Goal: Information Seeking & Learning: Understand process/instructions

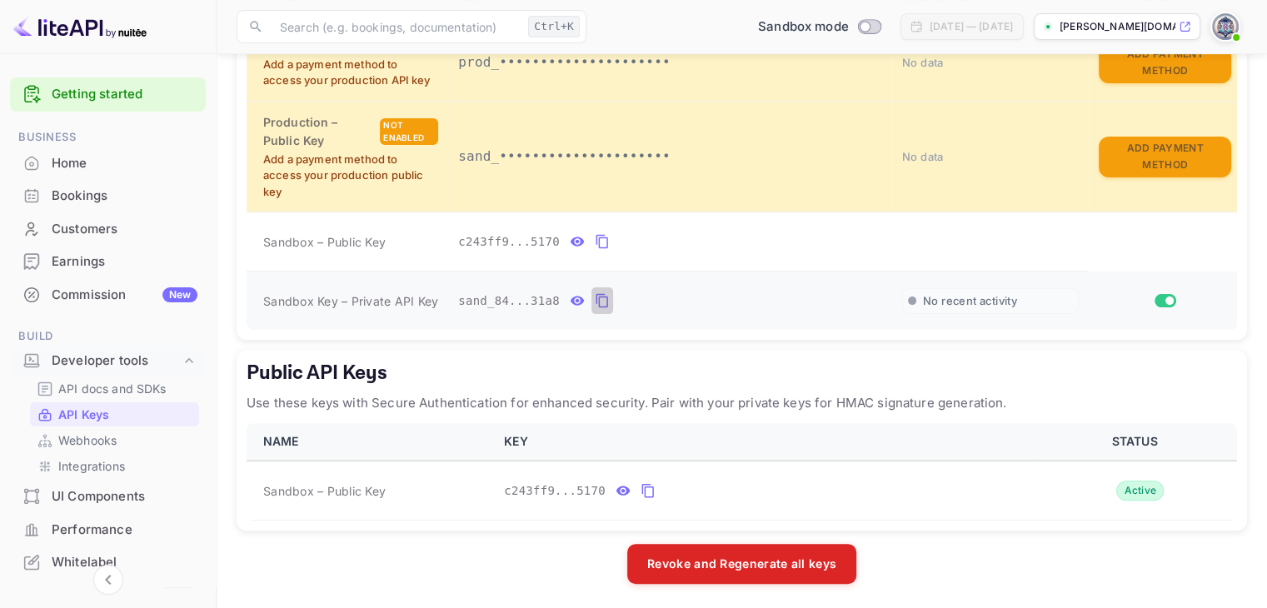
click at [595, 297] on icon "private api keys table" at bounding box center [602, 301] width 15 height 20
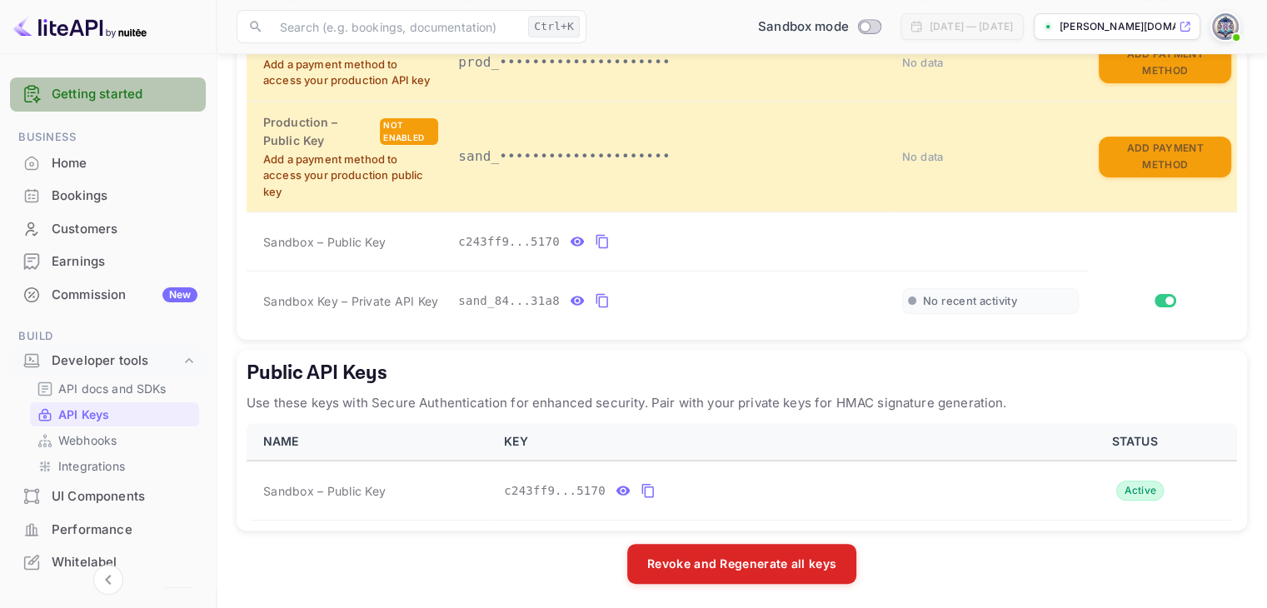
click at [153, 94] on link "Getting started" at bounding box center [125, 94] width 146 height 19
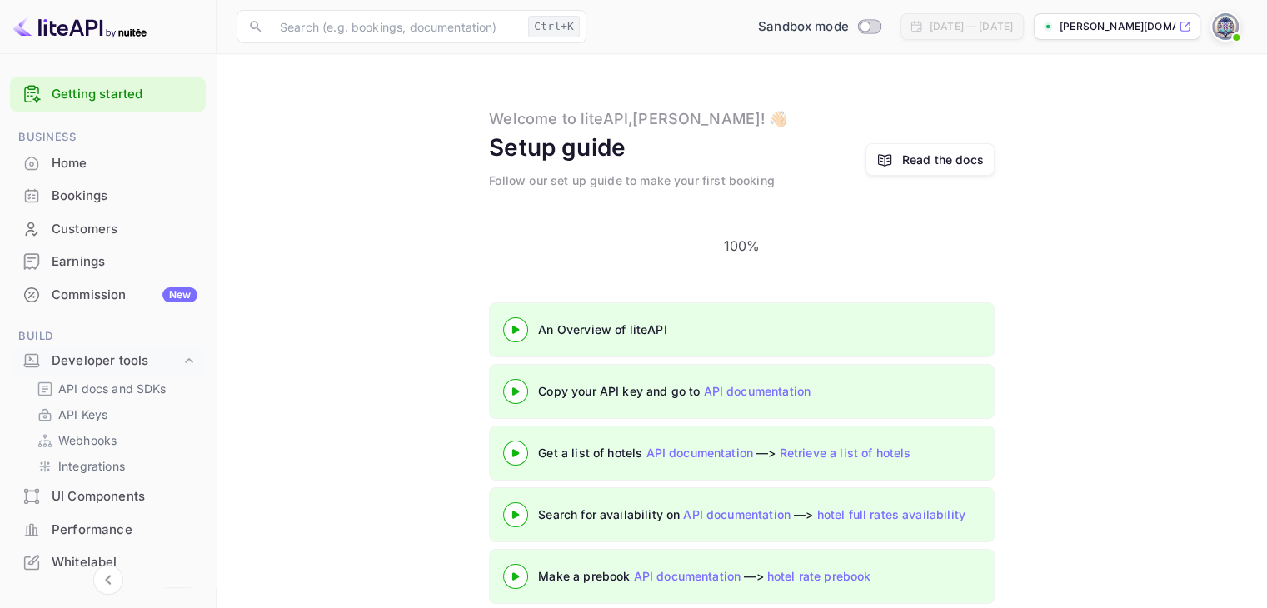
click at [515, 387] on 3 at bounding box center [515, 390] width 7 height 7
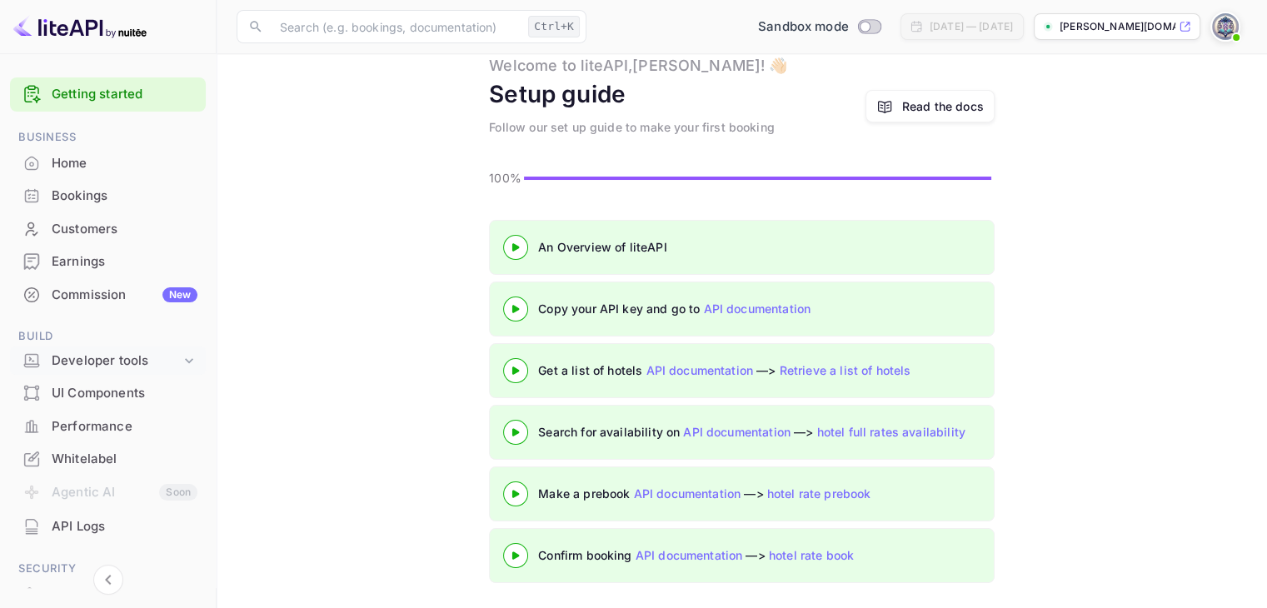
click at [127, 359] on div "Developer tools" at bounding box center [116, 361] width 129 height 19
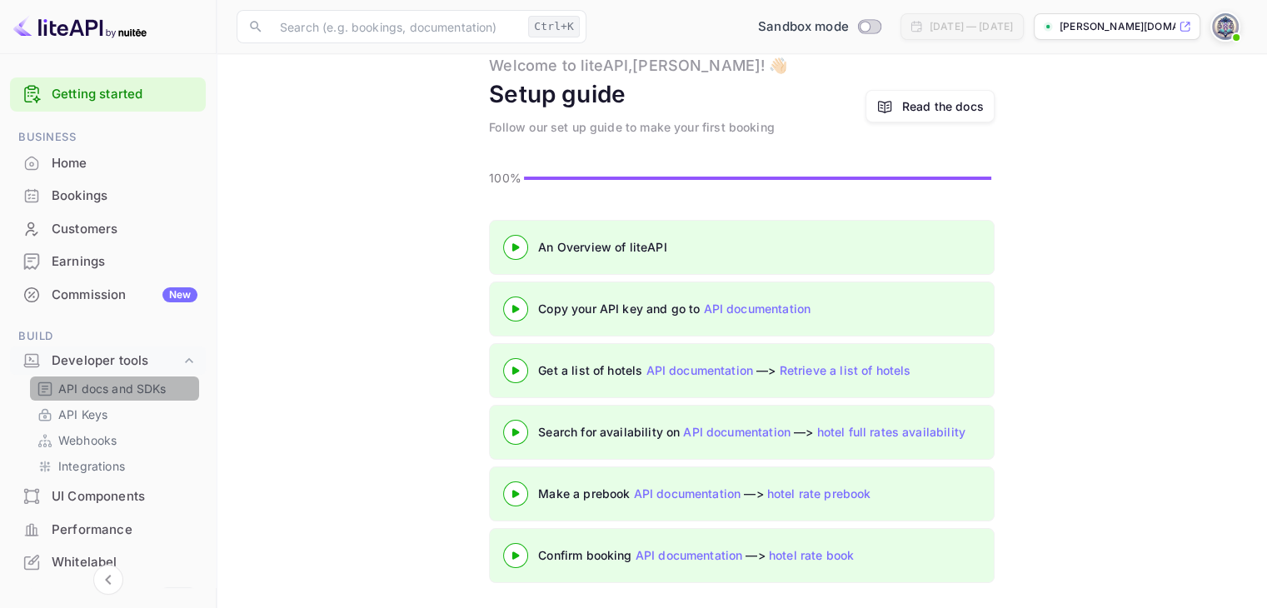
click at [130, 387] on p "API docs and SDKs" at bounding box center [112, 388] width 108 height 17
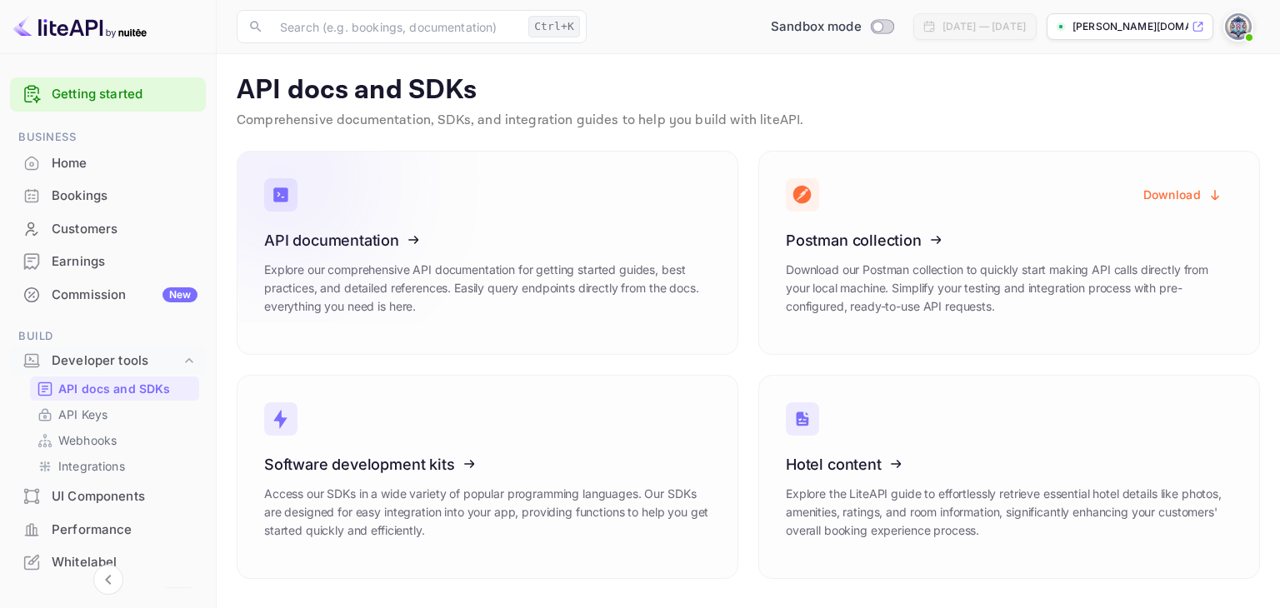
click at [380, 246] on icon at bounding box center [366, 238] width 259 height 172
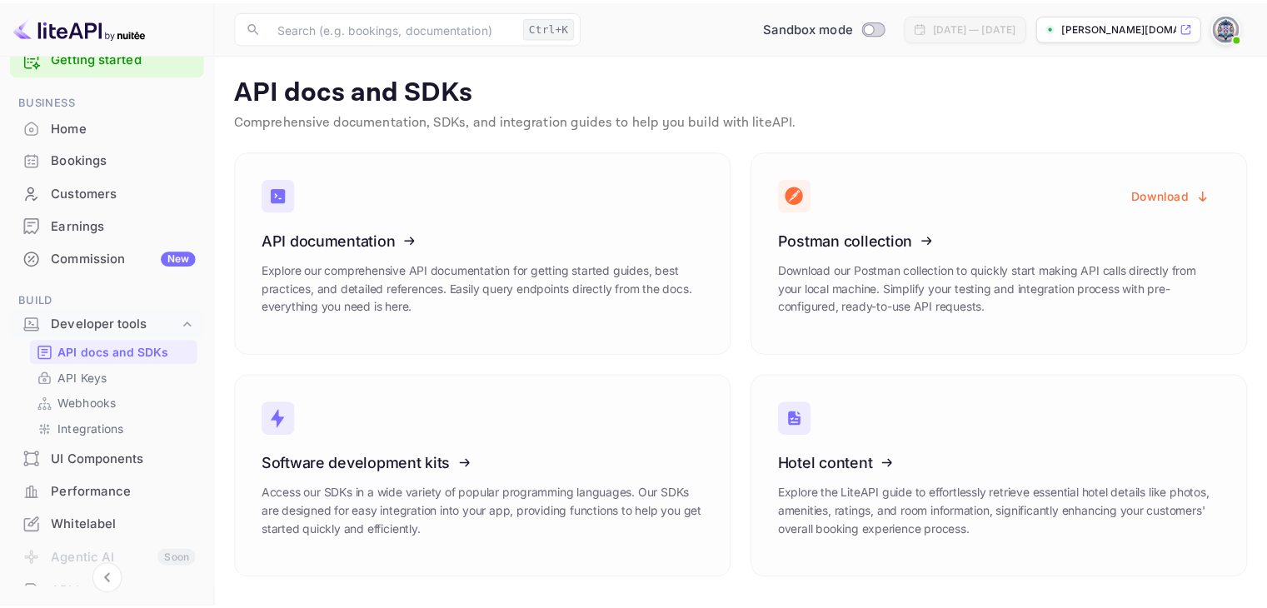
scroll to position [83, 0]
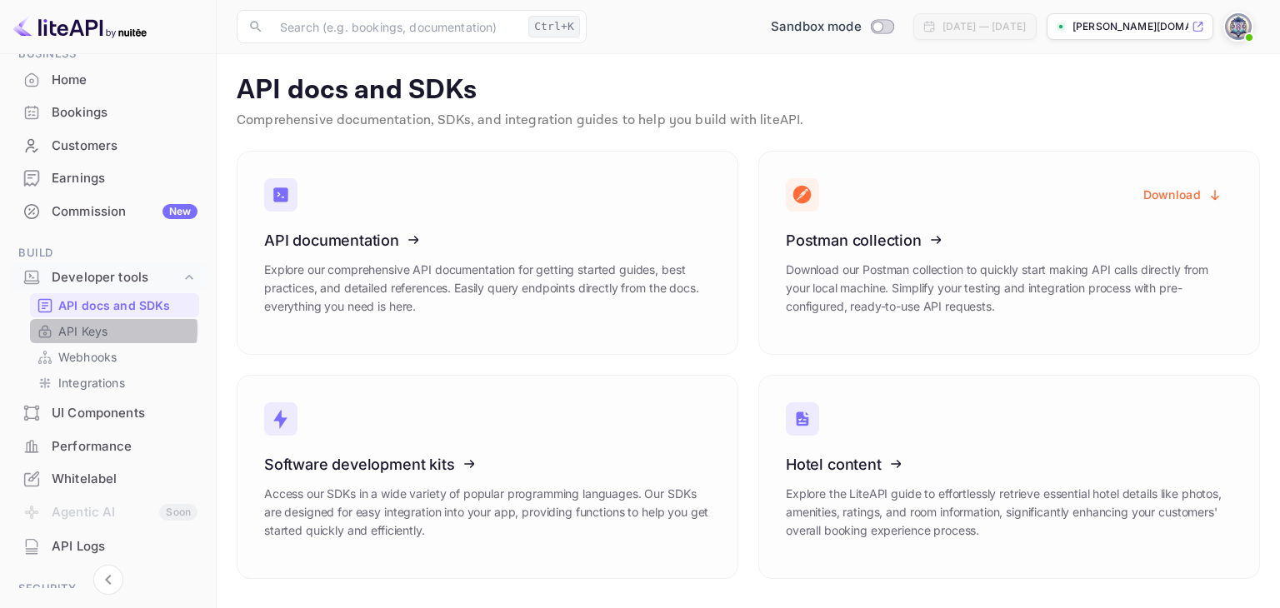
click at [81, 329] on p "API Keys" at bounding box center [82, 330] width 49 height 17
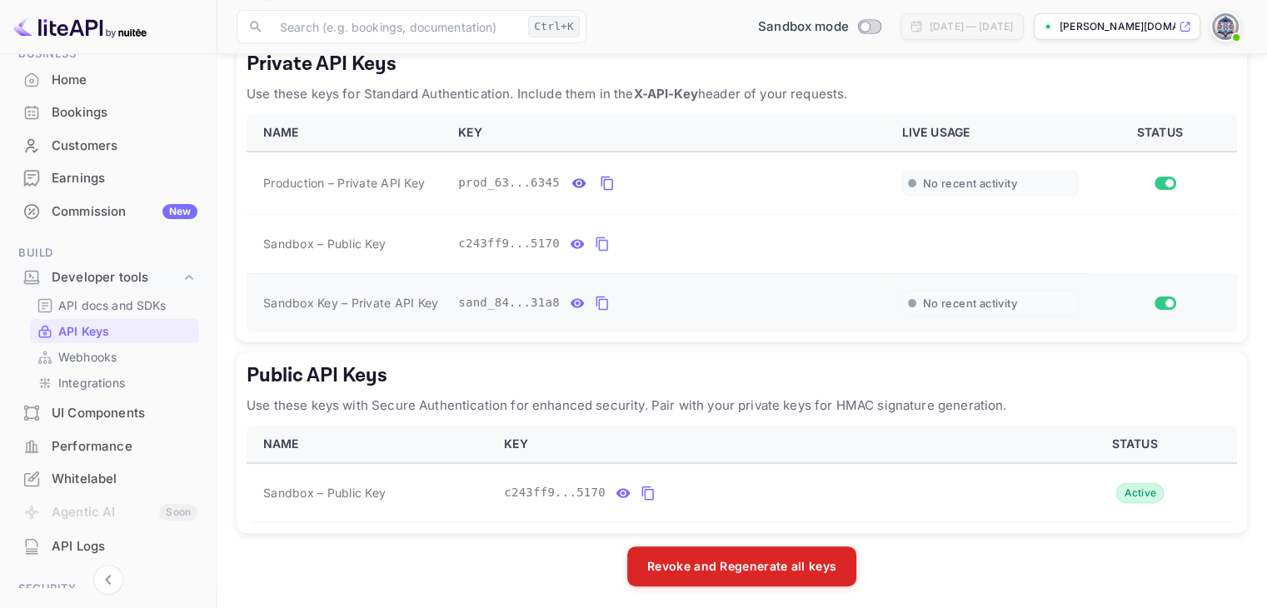
scroll to position [317, 0]
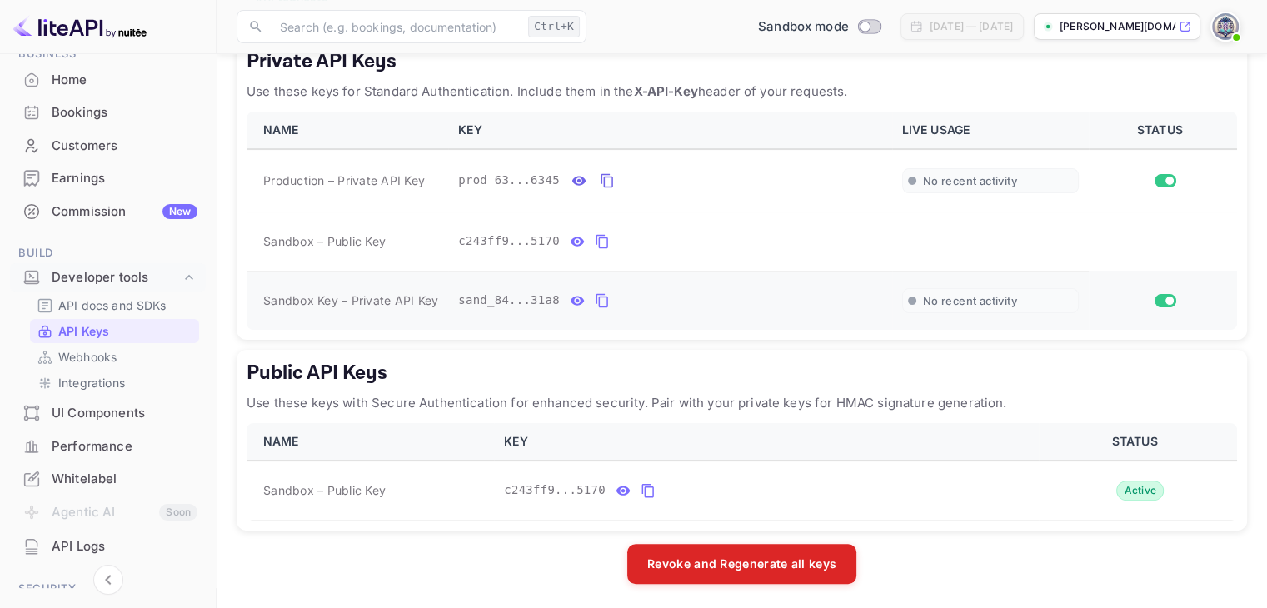
click at [595, 295] on icon "private api keys table" at bounding box center [602, 301] width 15 height 20
click at [117, 303] on p "API docs and SDKs" at bounding box center [112, 305] width 108 height 17
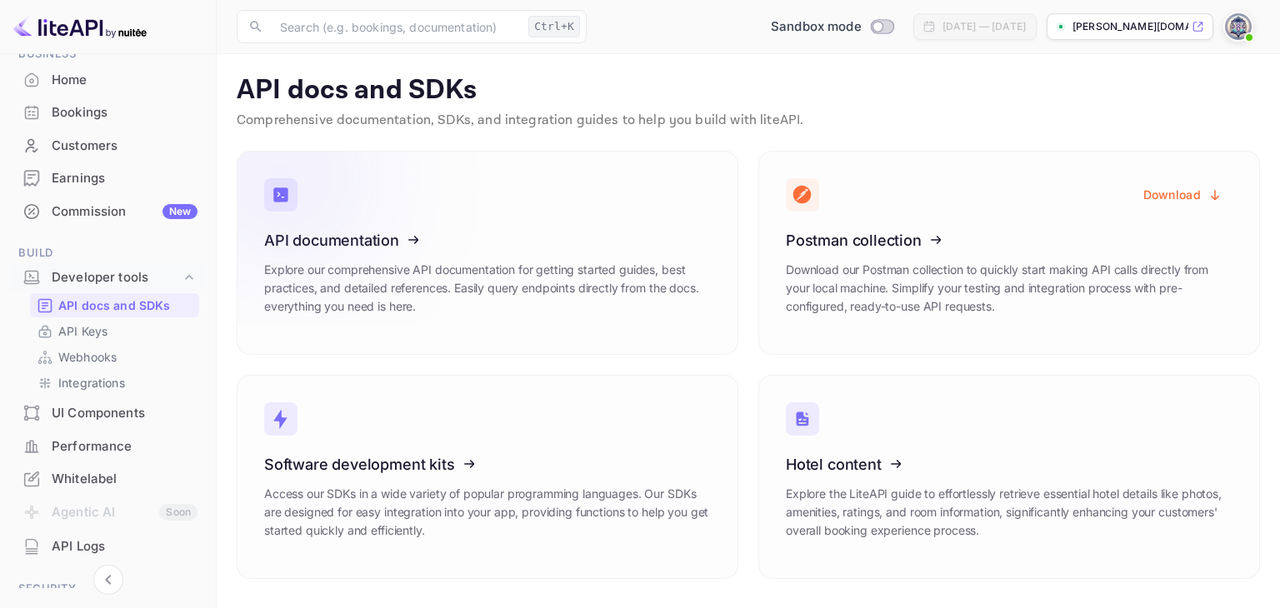
click at [413, 231] on icon at bounding box center [366, 238] width 259 height 172
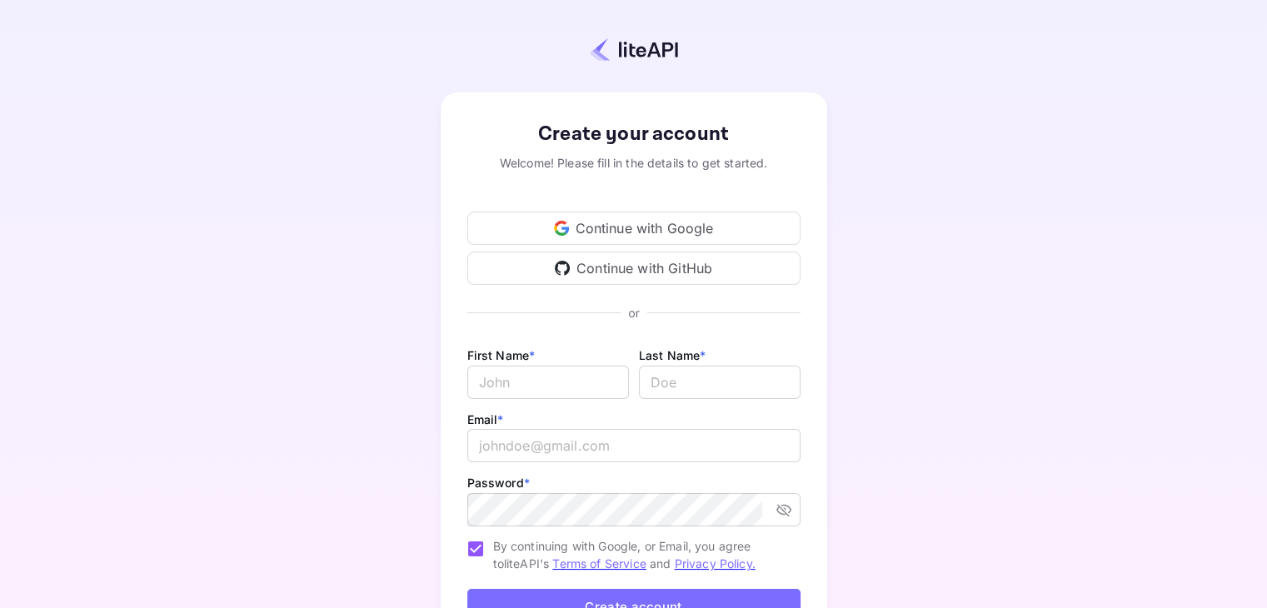
click at [638, 227] on div "Continue with Google" at bounding box center [633, 228] width 333 height 33
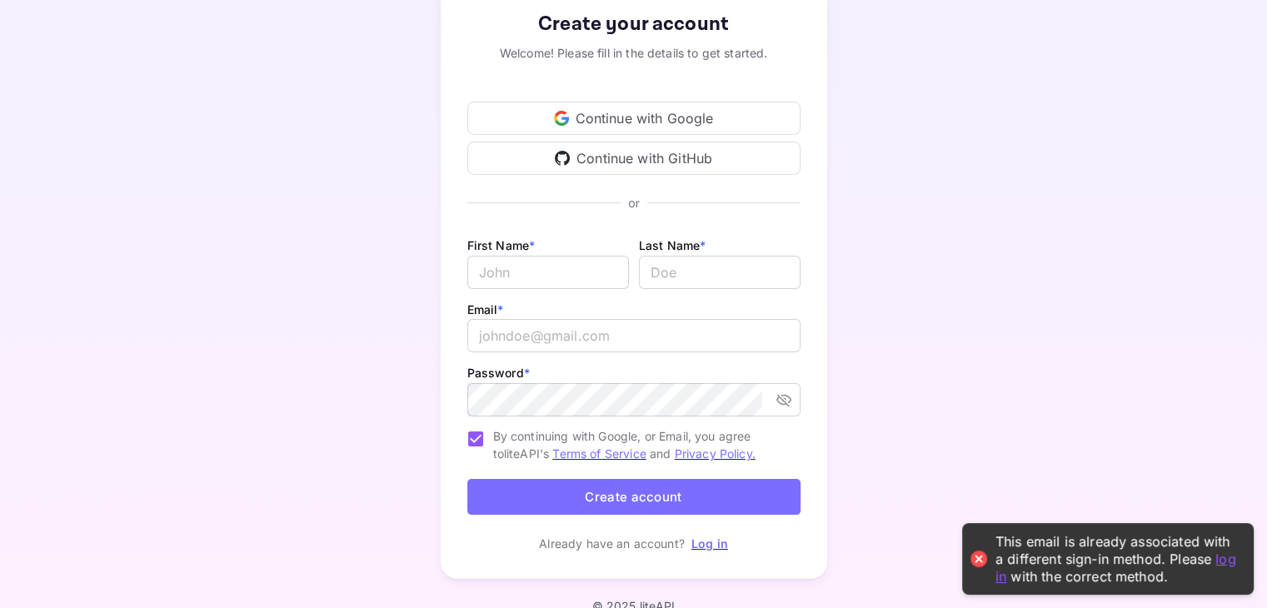
scroll to position [136, 0]
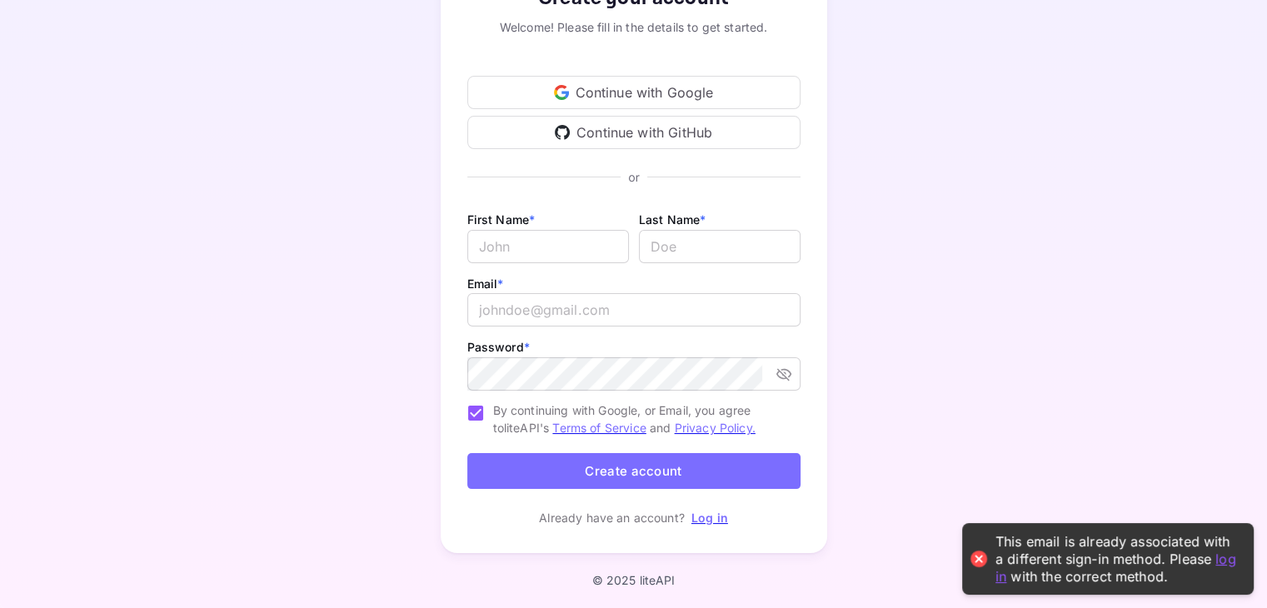
click at [706, 517] on link "Log in" at bounding box center [709, 518] width 37 height 14
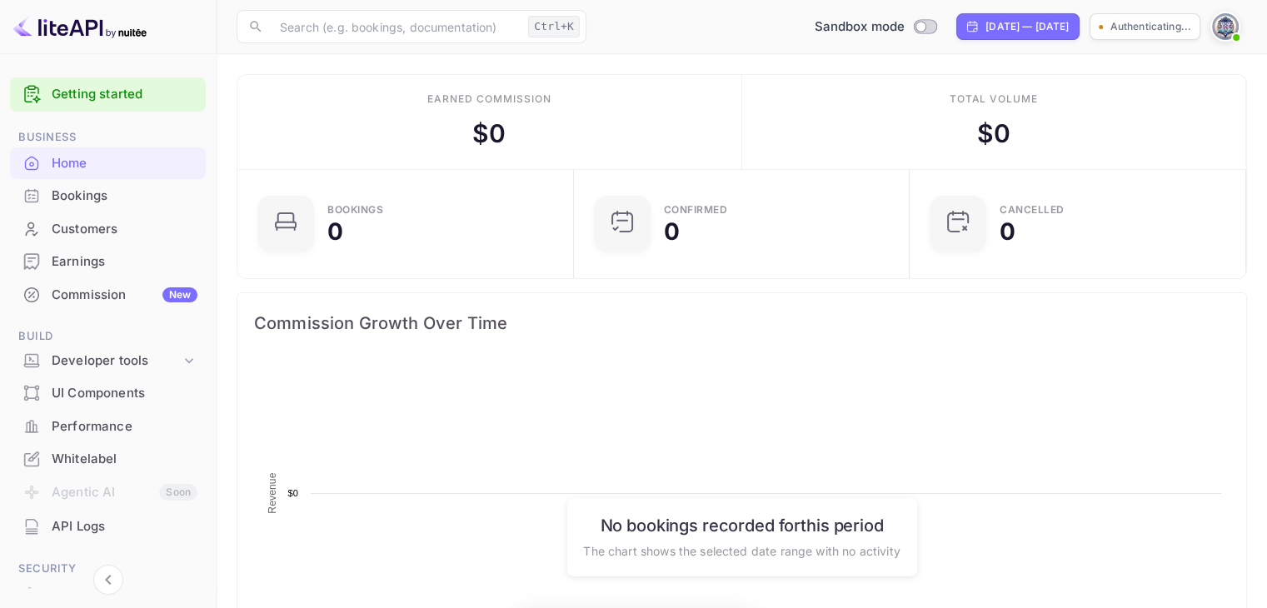
scroll to position [258, 313]
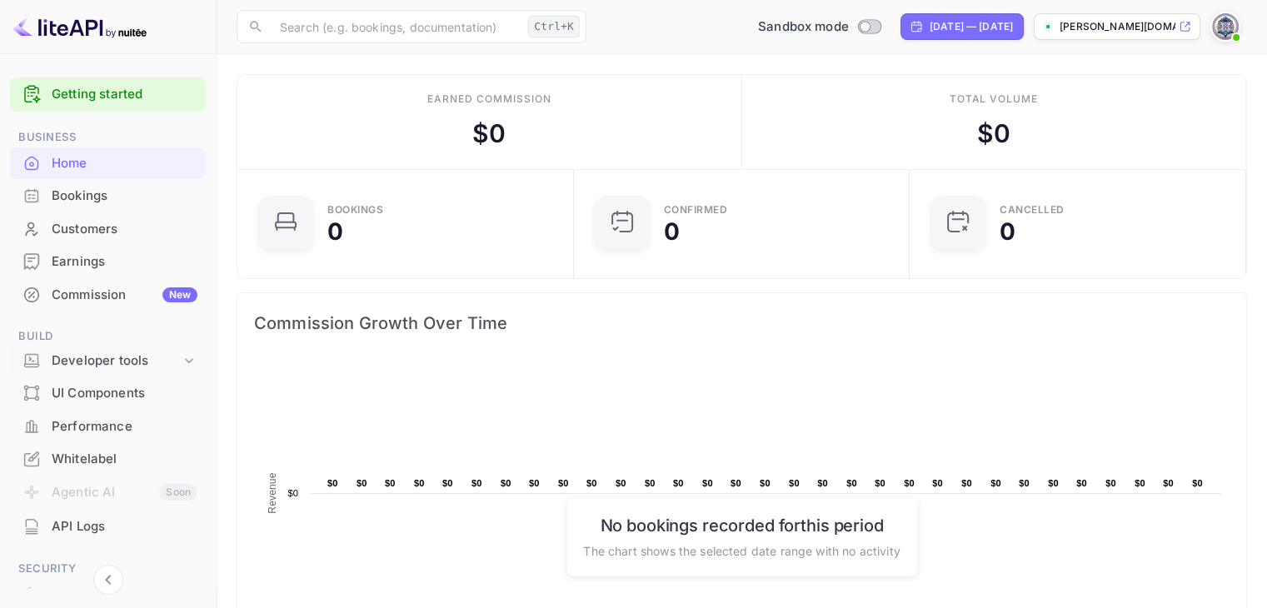
click at [117, 363] on div "Developer tools" at bounding box center [116, 361] width 129 height 19
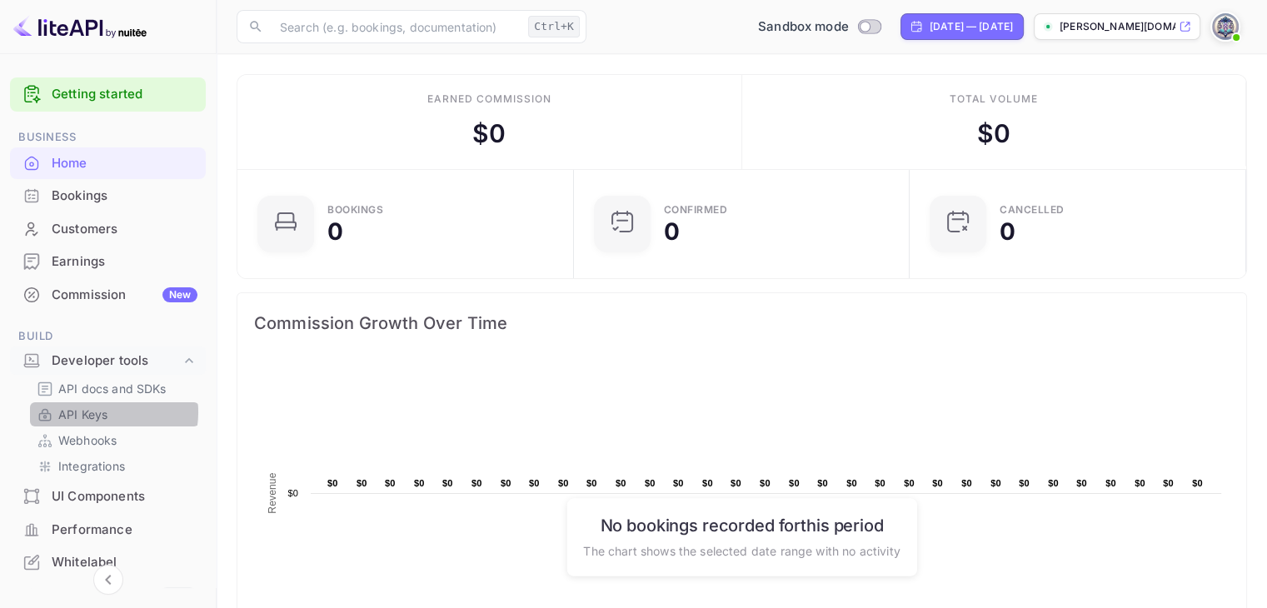
click at [108, 412] on link "API Keys" at bounding box center [115, 414] width 156 height 17
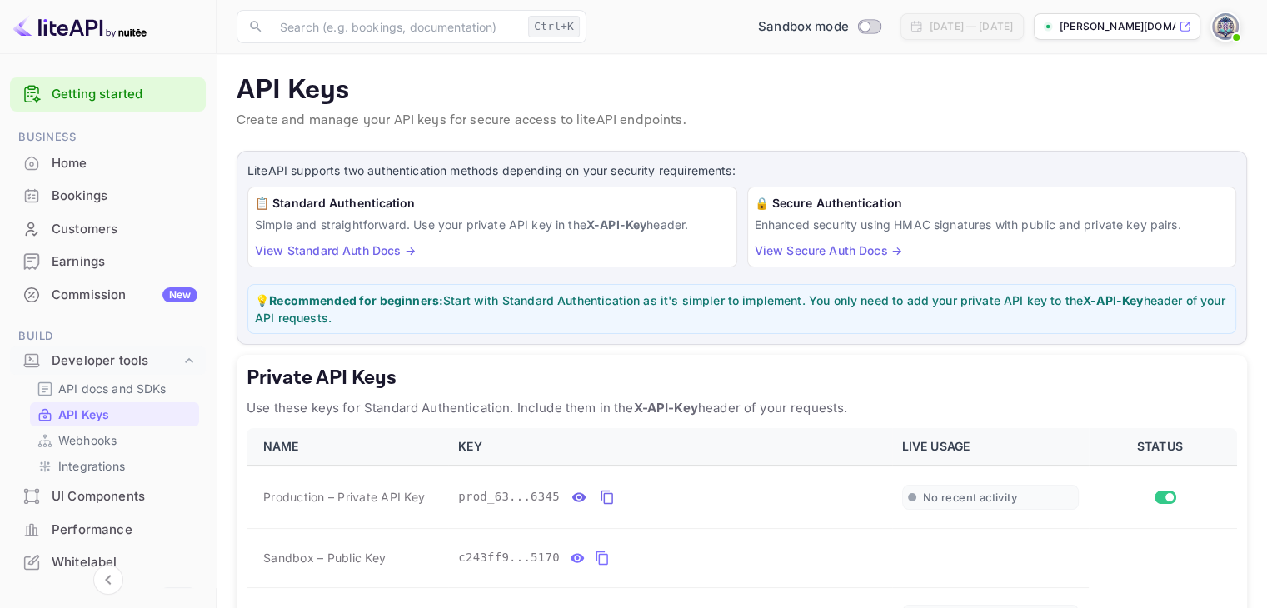
click at [112, 85] on link "Getting started" at bounding box center [125, 94] width 146 height 19
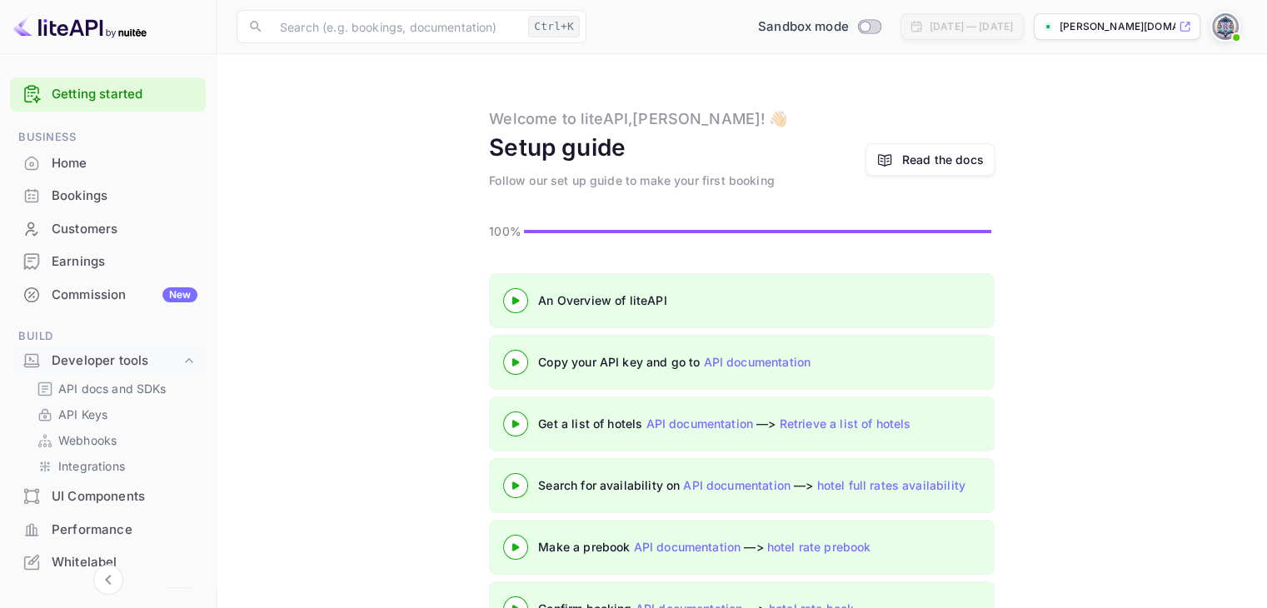
click at [513, 358] on 3 at bounding box center [515, 361] width 7 height 7
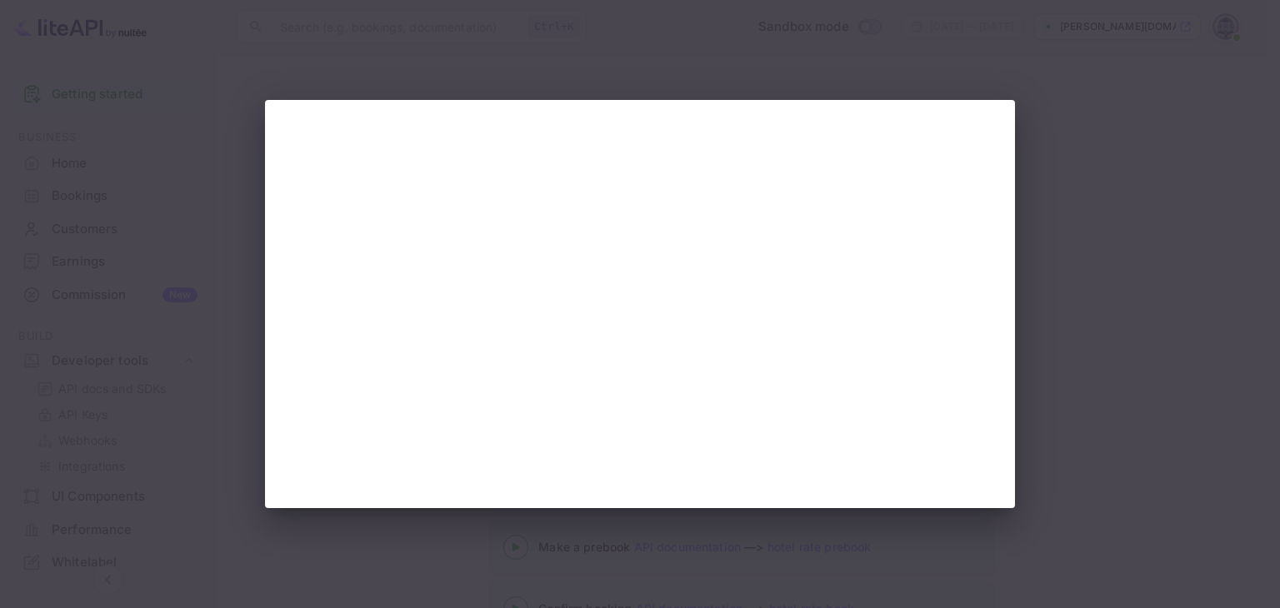
click at [277, 68] on div at bounding box center [640, 304] width 1280 height 608
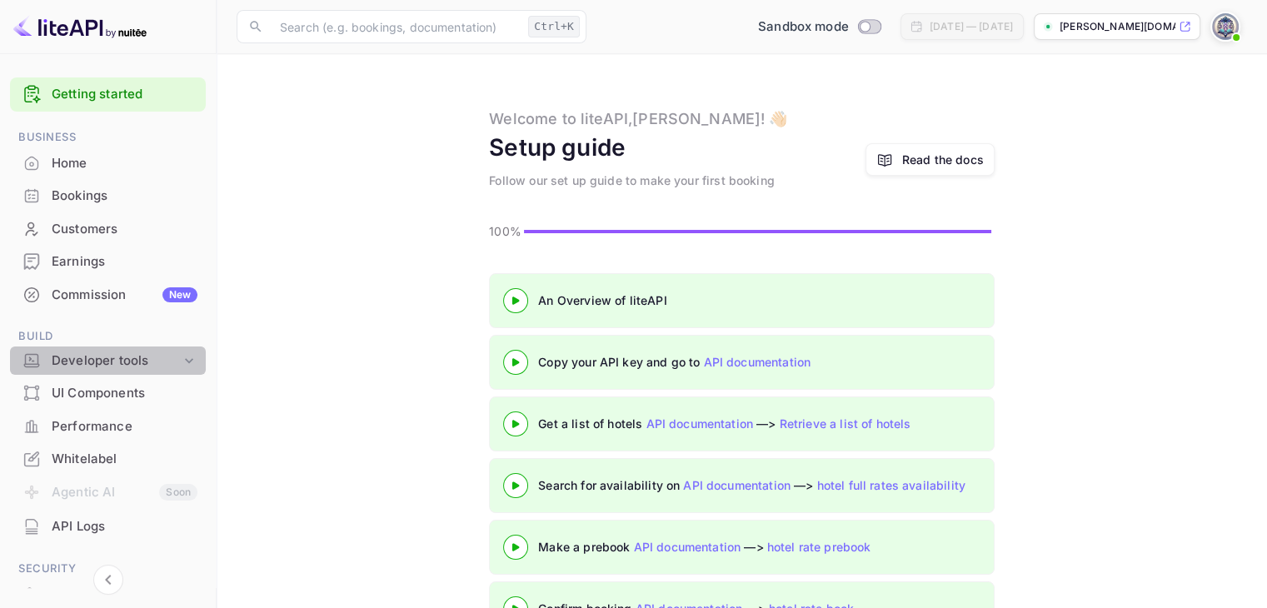
click at [182, 361] on icon at bounding box center [189, 360] width 17 height 17
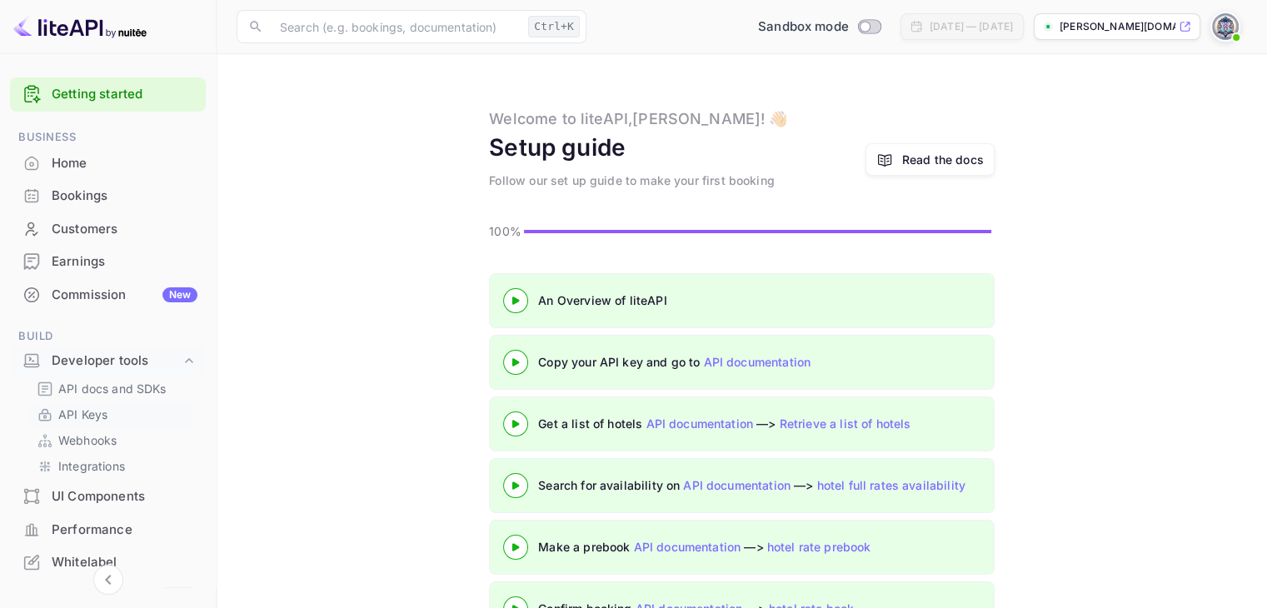
click at [105, 414] on p "API Keys" at bounding box center [82, 414] width 49 height 17
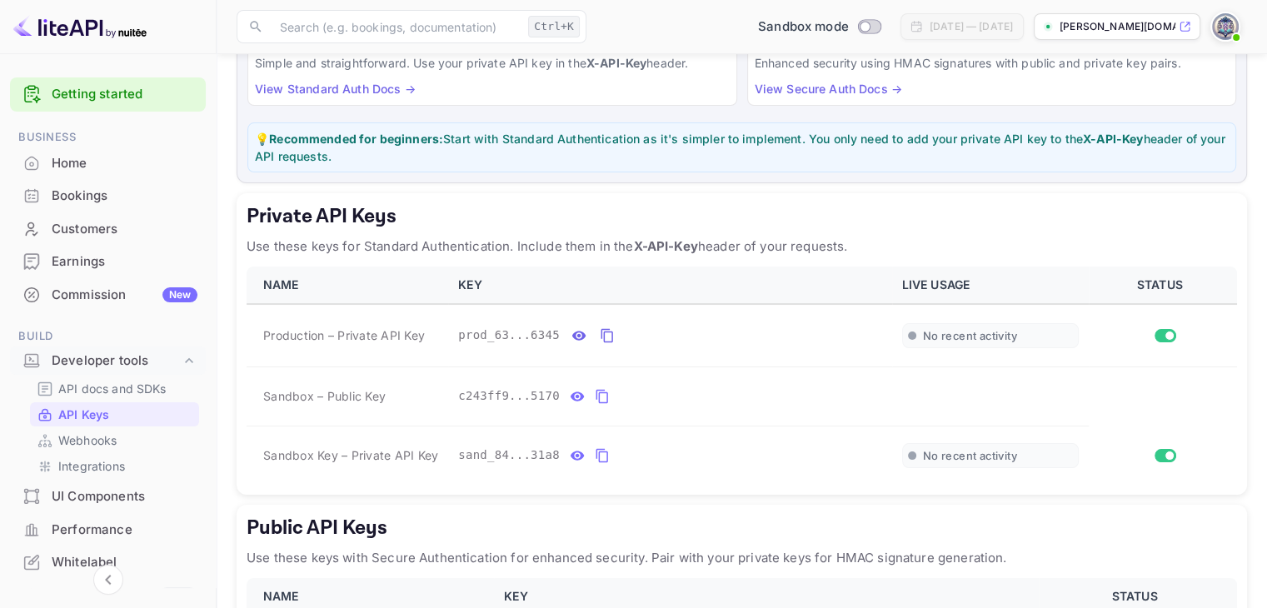
scroll to position [167, 0]
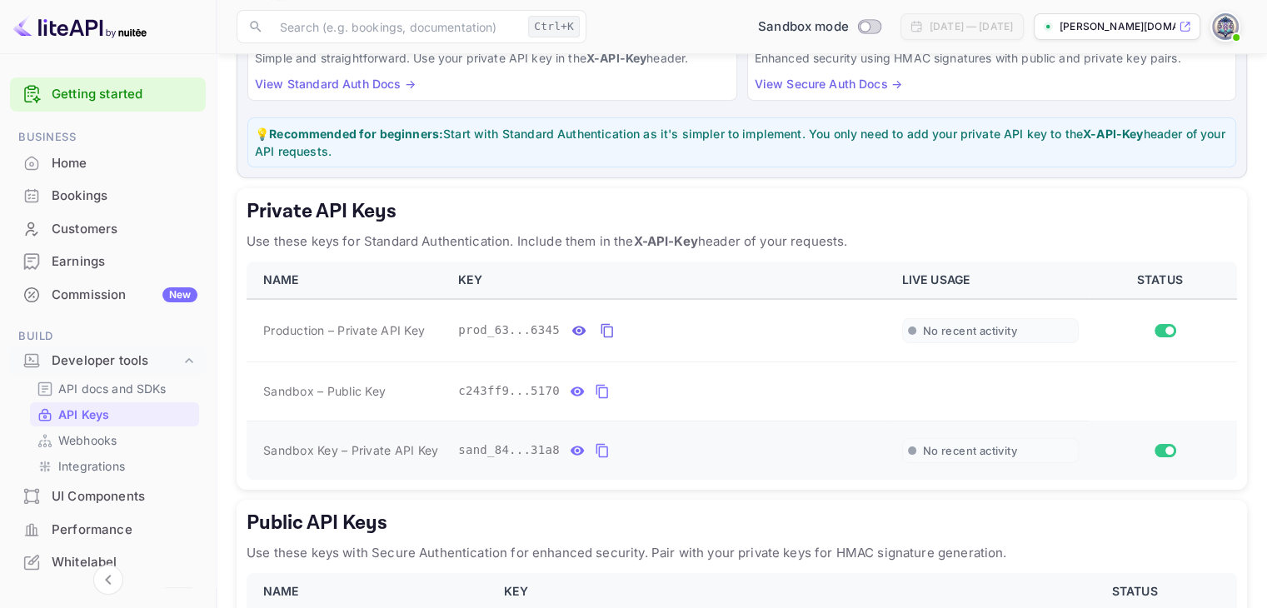
click at [595, 448] on icon "private api keys table" at bounding box center [602, 451] width 15 height 20
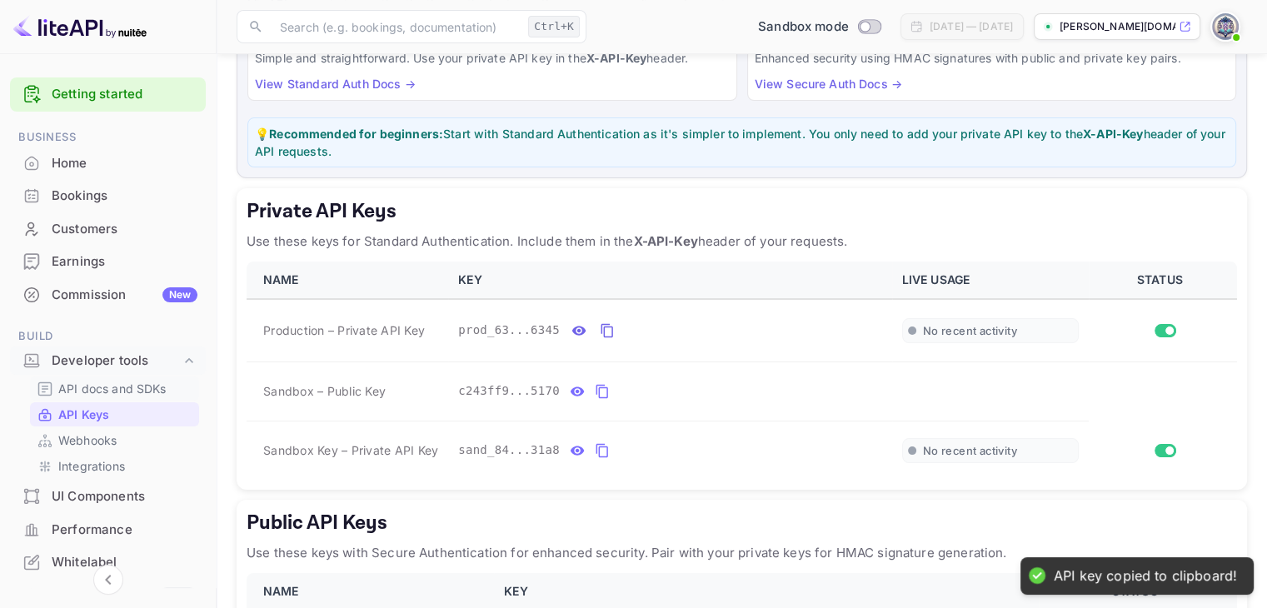
click at [142, 387] on p "API docs and SDKs" at bounding box center [112, 388] width 108 height 17
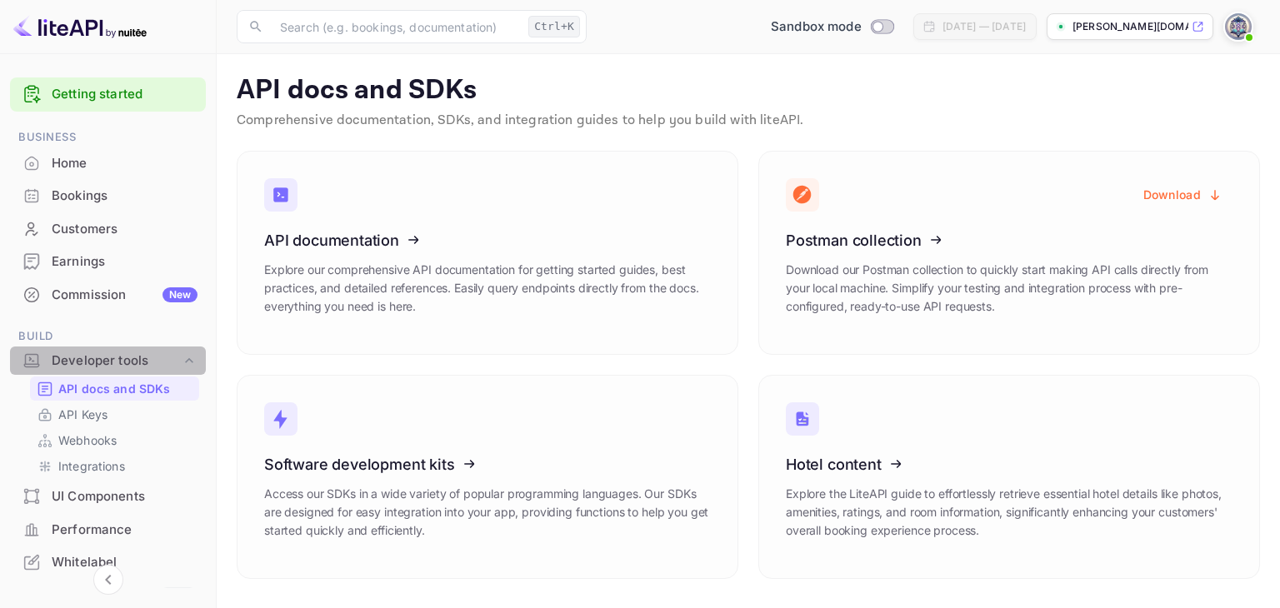
click at [185, 361] on icon at bounding box center [189, 360] width 17 height 17
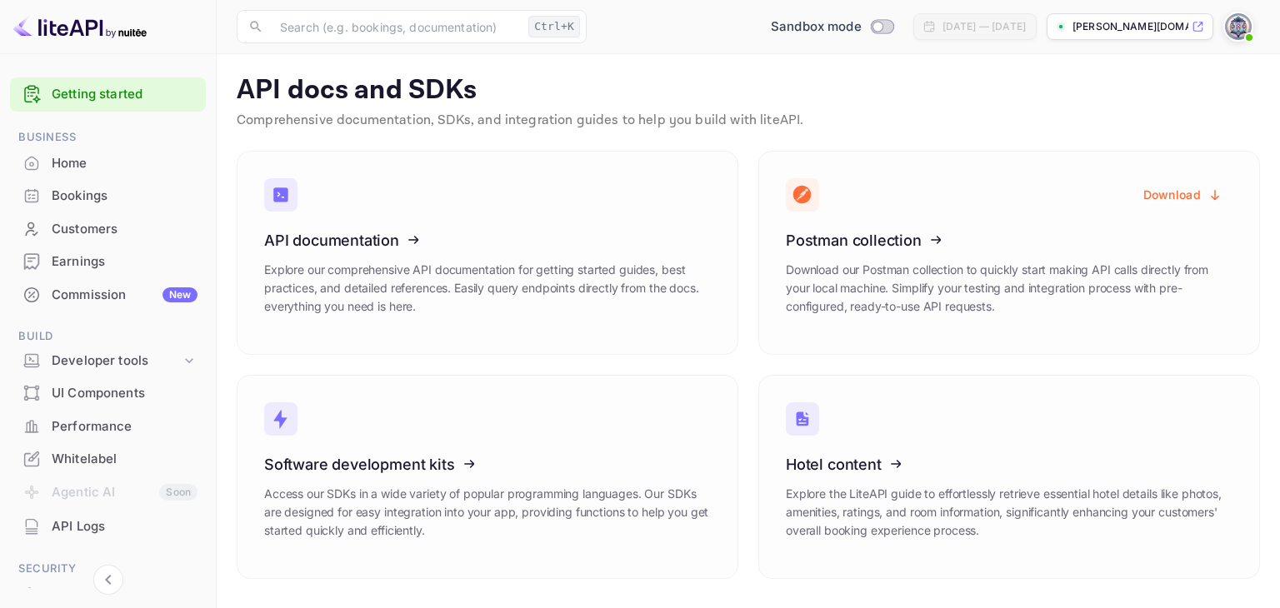
click at [142, 386] on div "UI Components" at bounding box center [125, 393] width 146 height 19
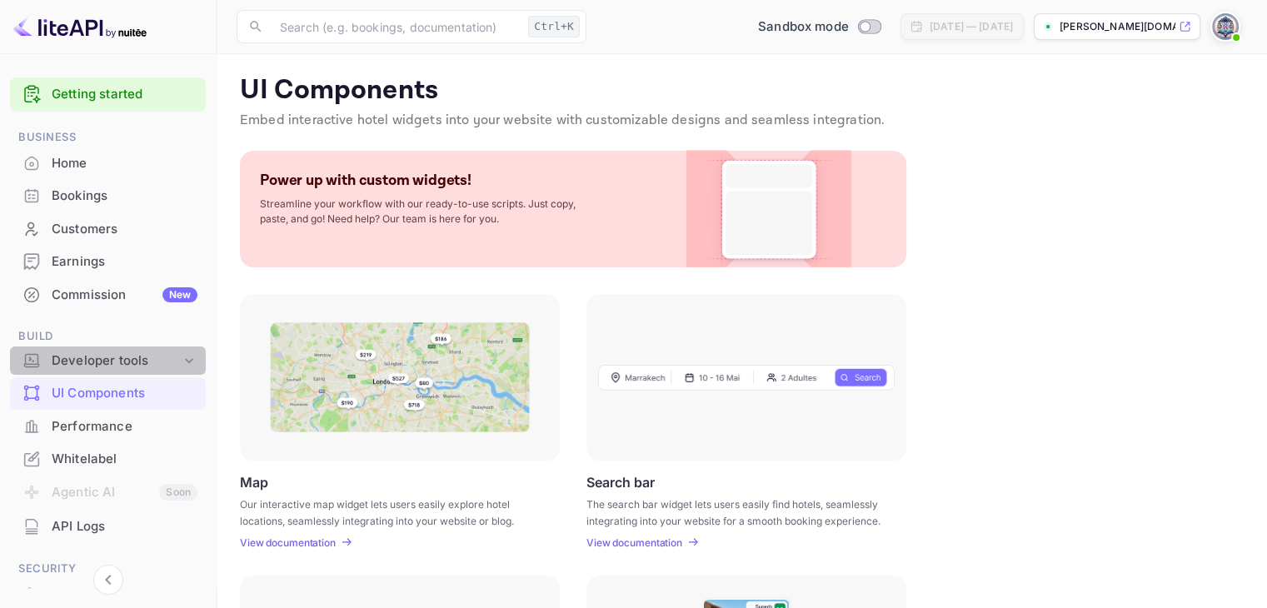
click at [181, 361] on icon at bounding box center [189, 360] width 17 height 17
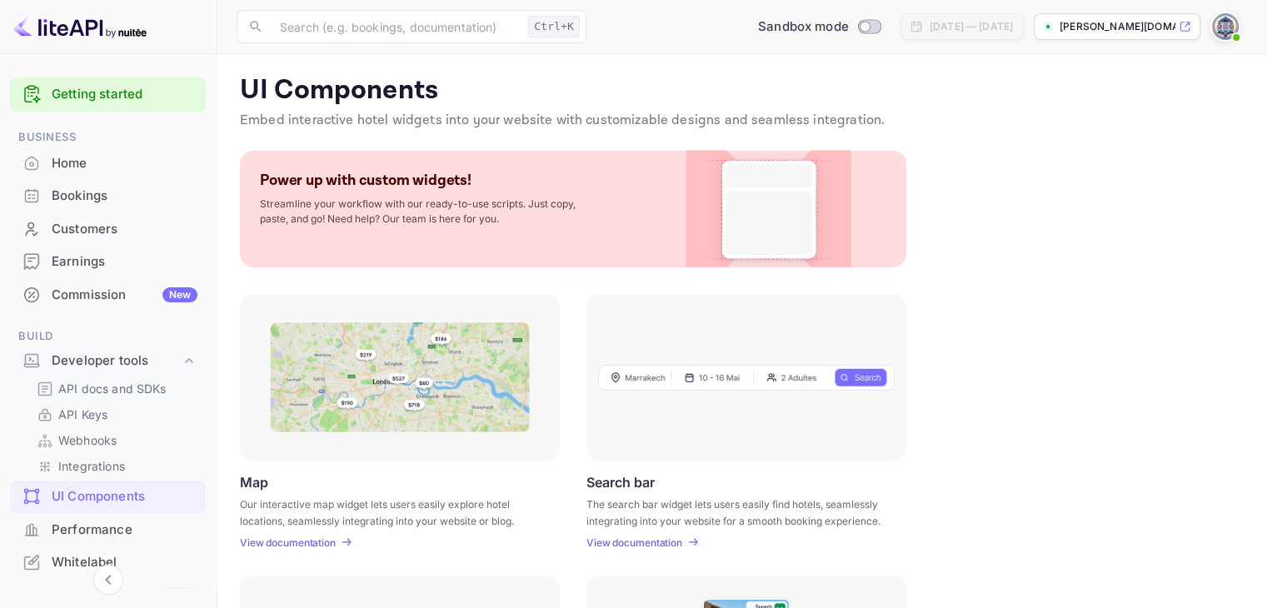
click at [136, 387] on p "API docs and SDKs" at bounding box center [112, 388] width 108 height 17
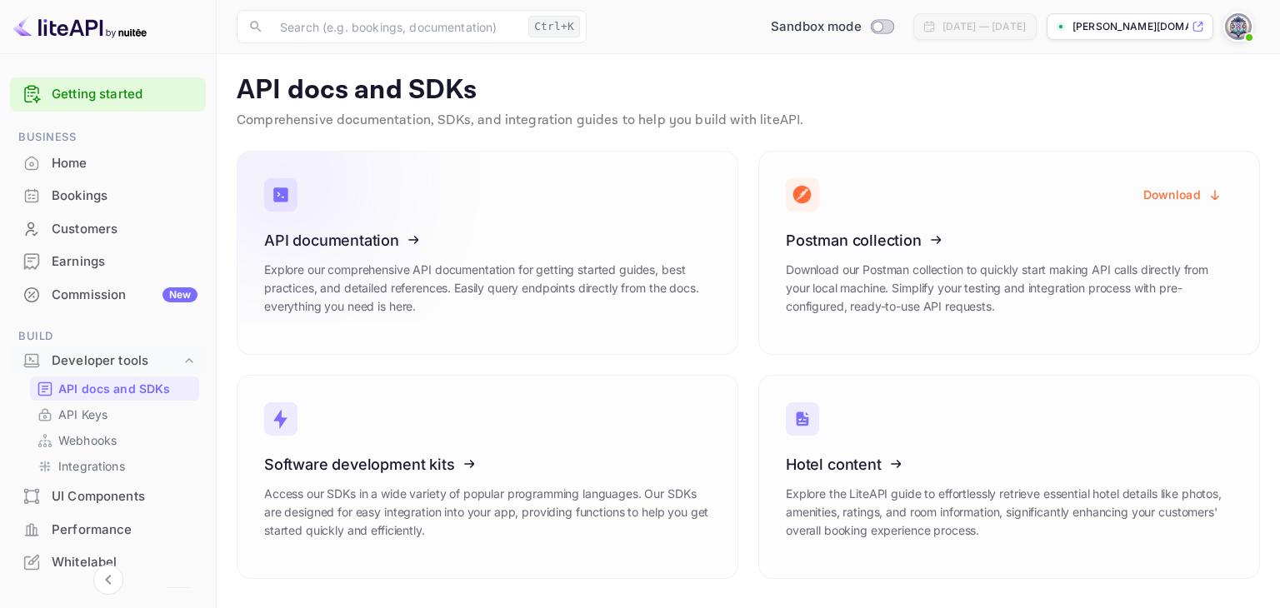
click at [382, 232] on icon at bounding box center [366, 238] width 259 height 172
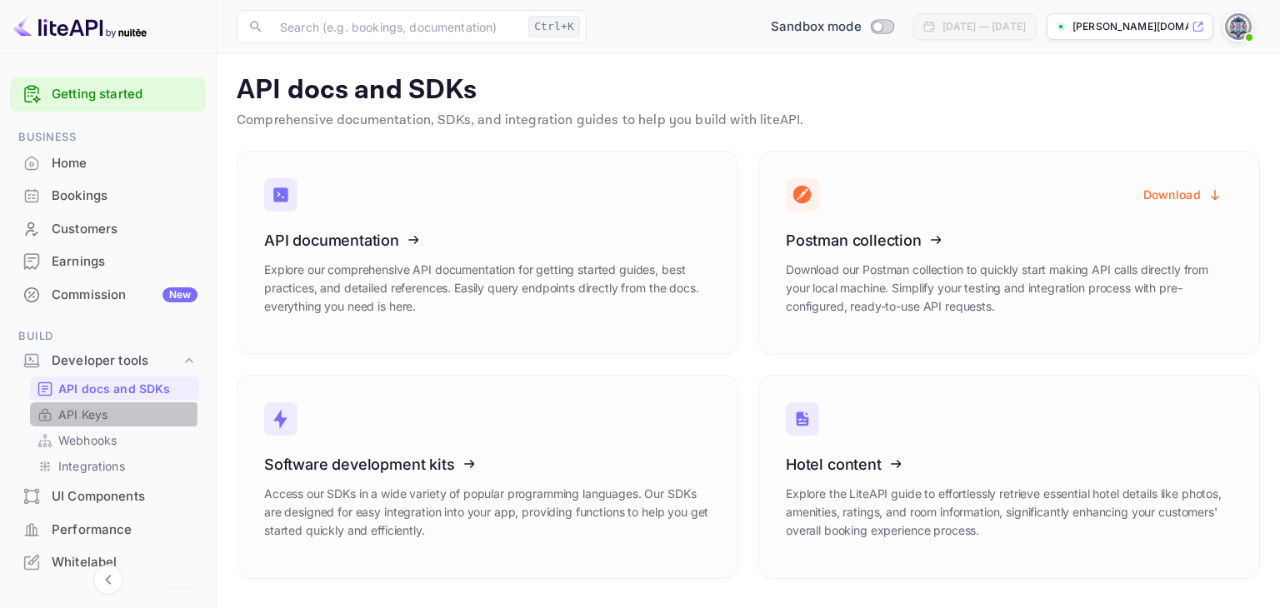
click at [90, 412] on p "API Keys" at bounding box center [82, 414] width 49 height 17
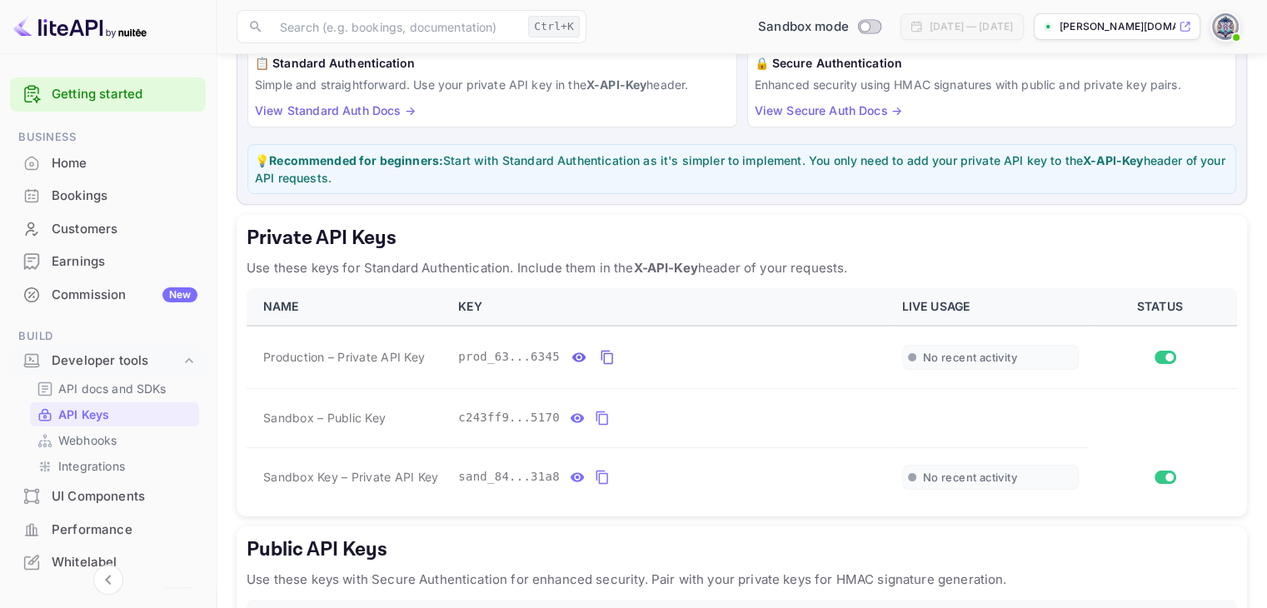
scroll to position [167, 0]
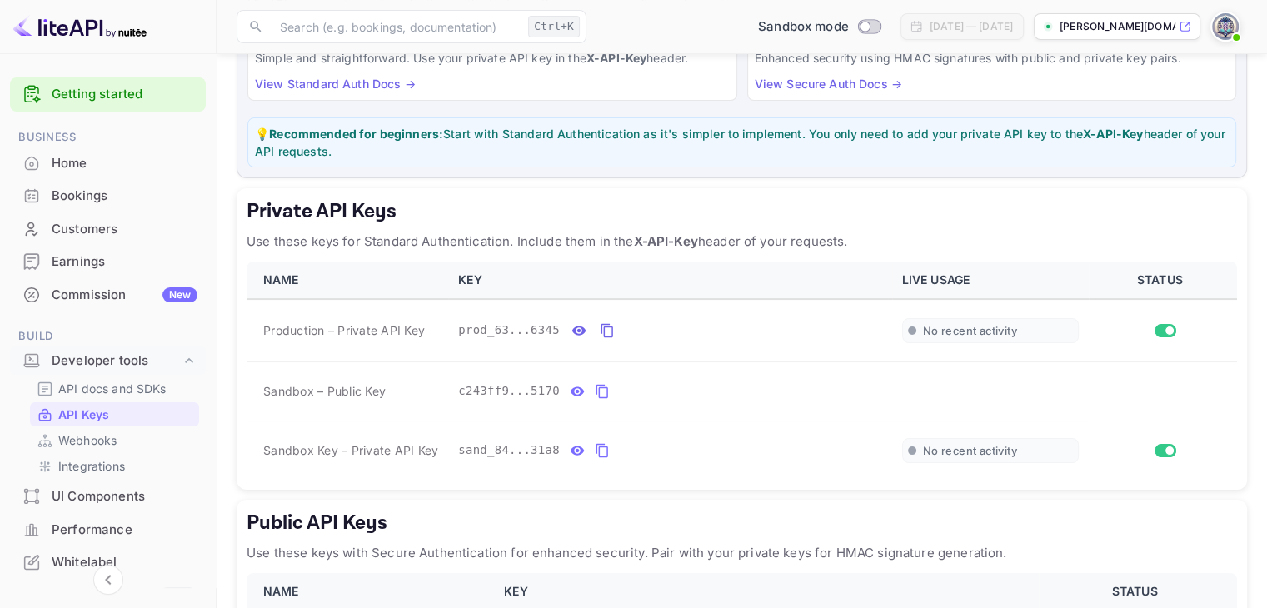
click at [113, 90] on link "Getting started" at bounding box center [125, 94] width 146 height 19
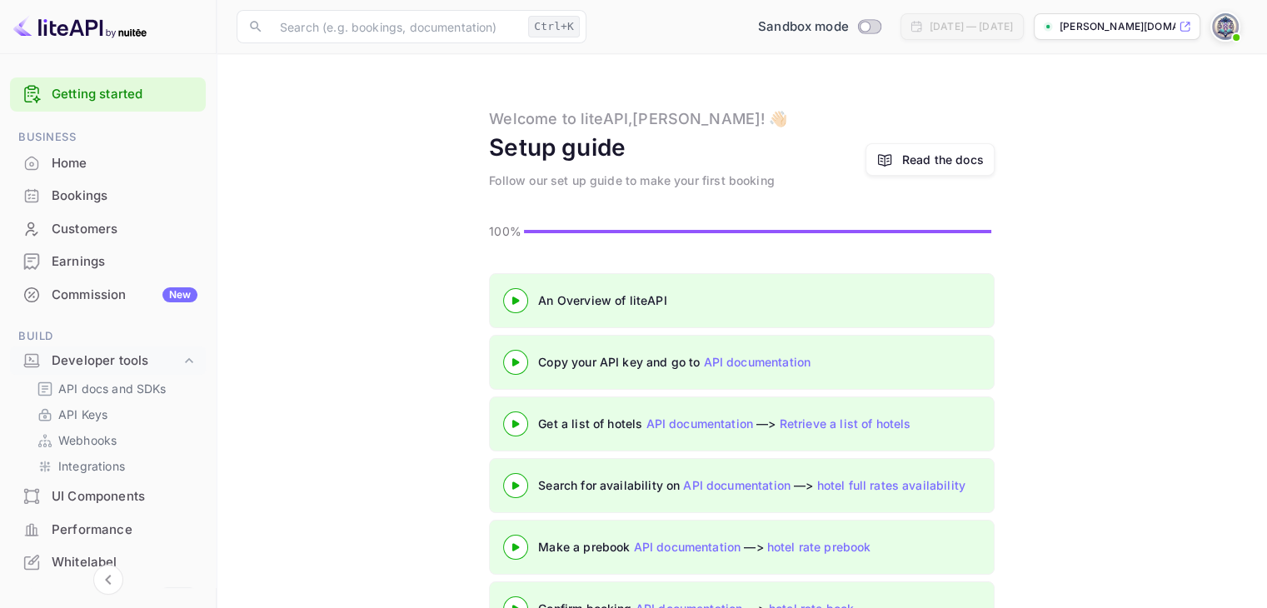
click at [562, 364] on div "Copy your API key and go to API documentation" at bounding box center [746, 361] width 417 height 17
click at [520, 361] on icon at bounding box center [516, 362] width 58 height 8
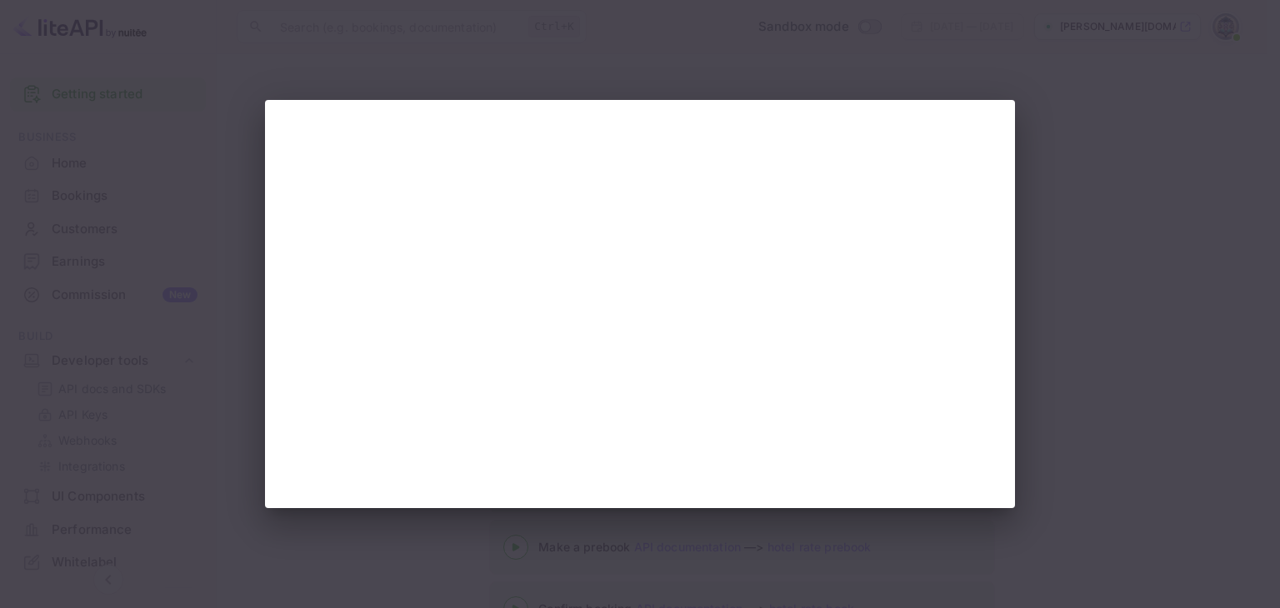
click at [464, 537] on div at bounding box center [640, 304] width 1280 height 608
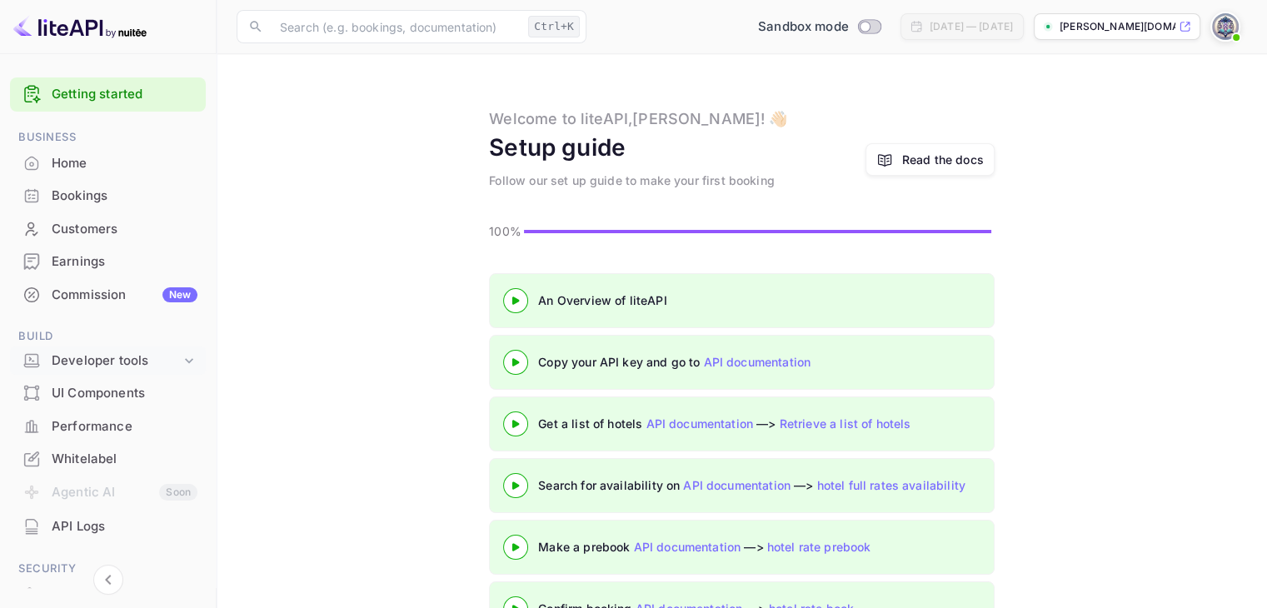
click at [130, 358] on div "Developer tools" at bounding box center [116, 361] width 129 height 19
click at [98, 413] on p "API Keys" at bounding box center [82, 414] width 49 height 17
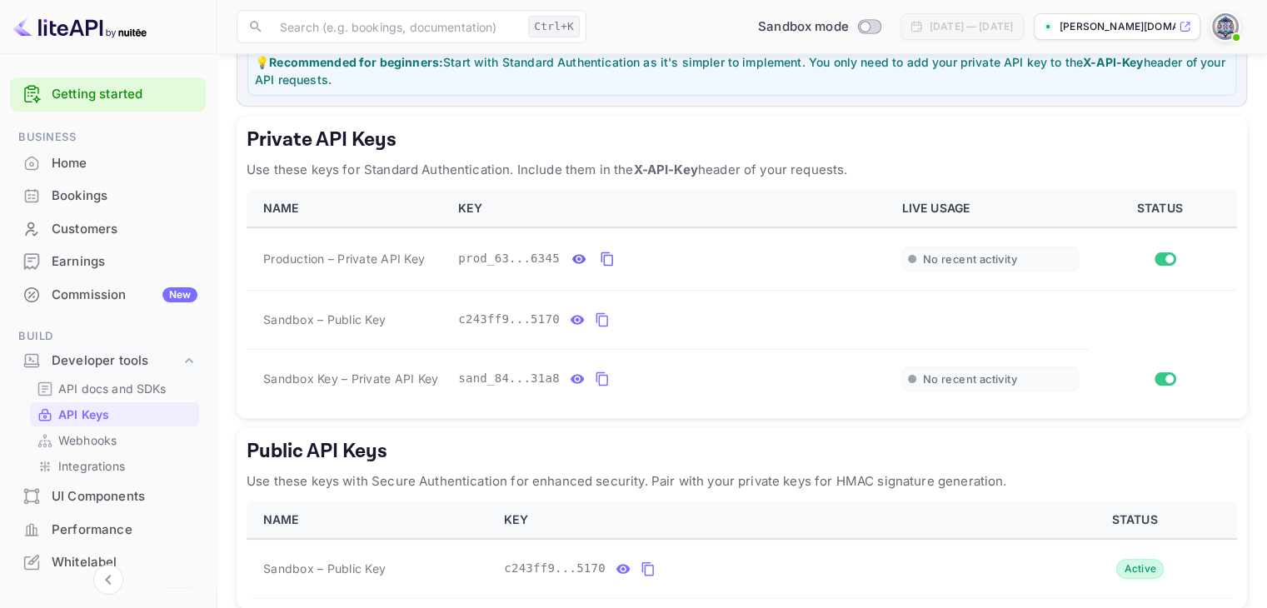
scroll to position [250, 0]
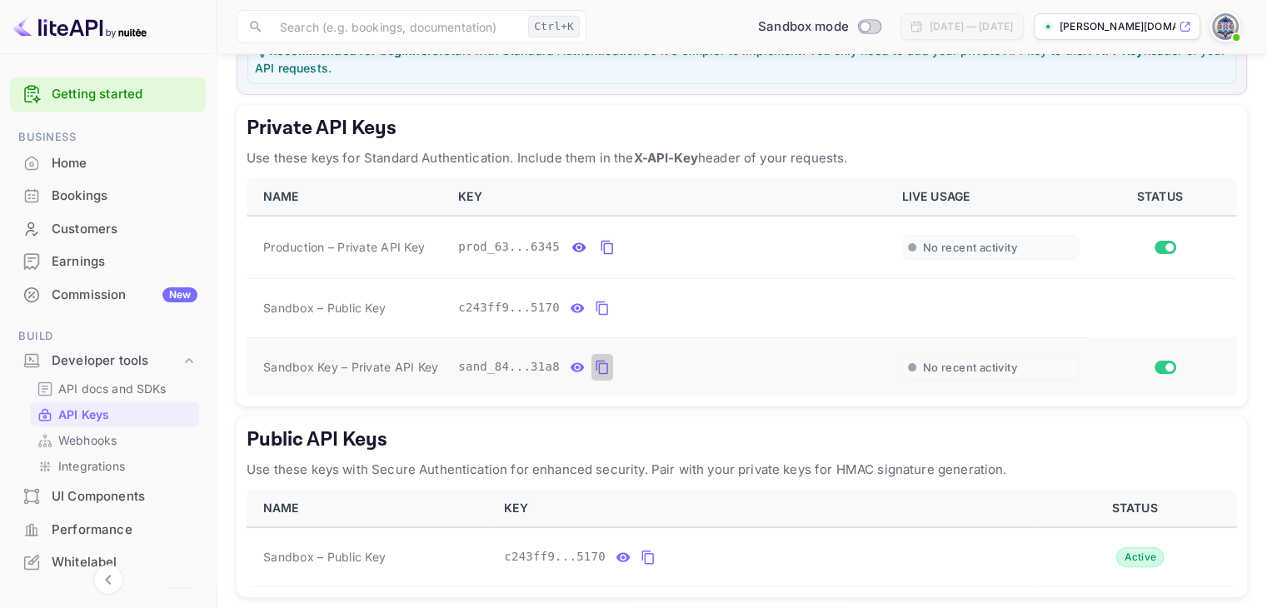
click at [595, 367] on icon "private api keys table" at bounding box center [602, 367] width 15 height 20
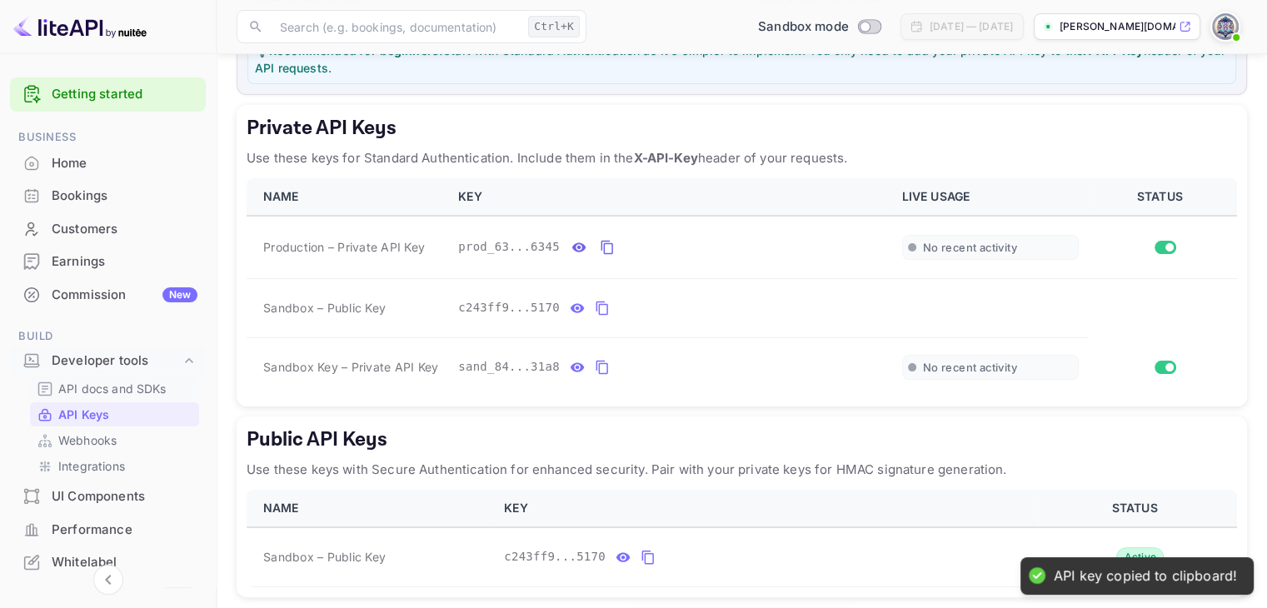
click at [117, 384] on p "API docs and SDKs" at bounding box center [112, 388] width 108 height 17
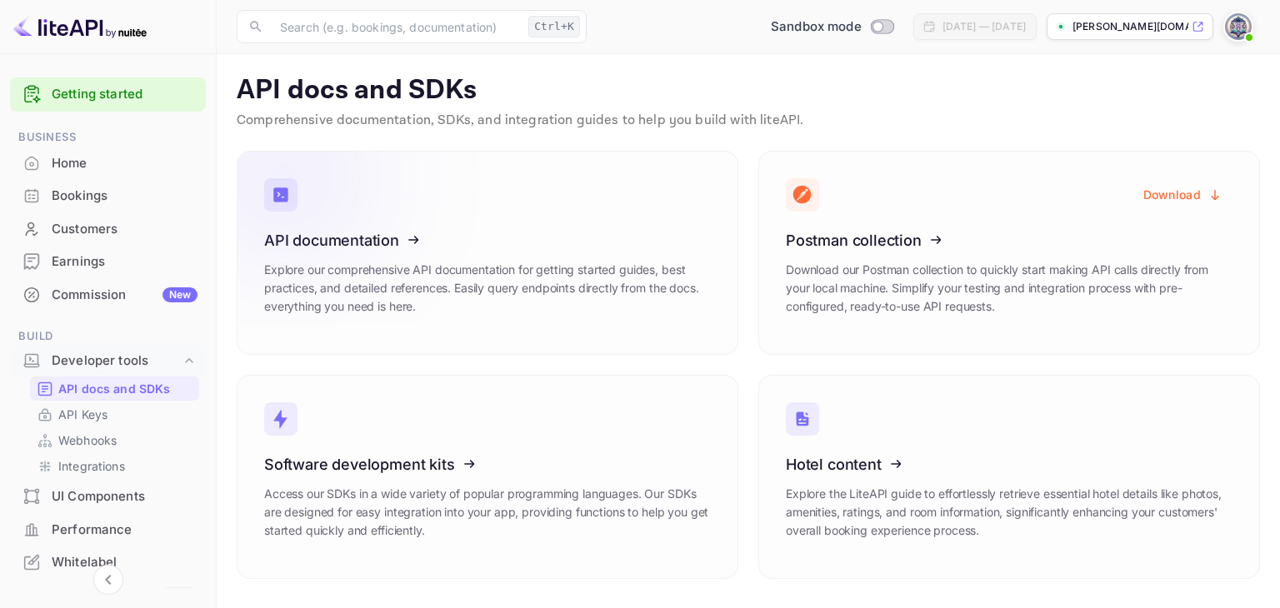
click at [459, 227] on icon at bounding box center [366, 238] width 259 height 172
